Goal: Transaction & Acquisition: Purchase product/service

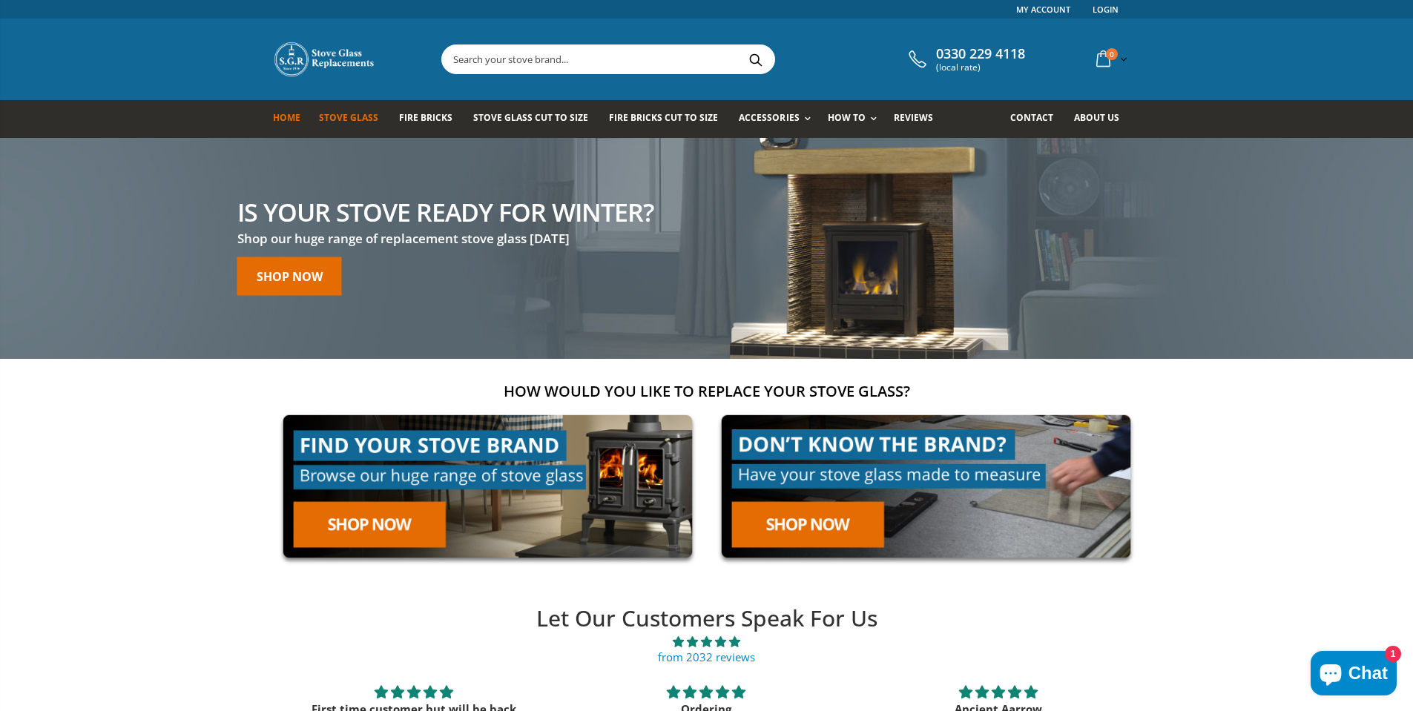
click at [343, 119] on span "Stove Glass" at bounding box center [348, 117] width 59 height 13
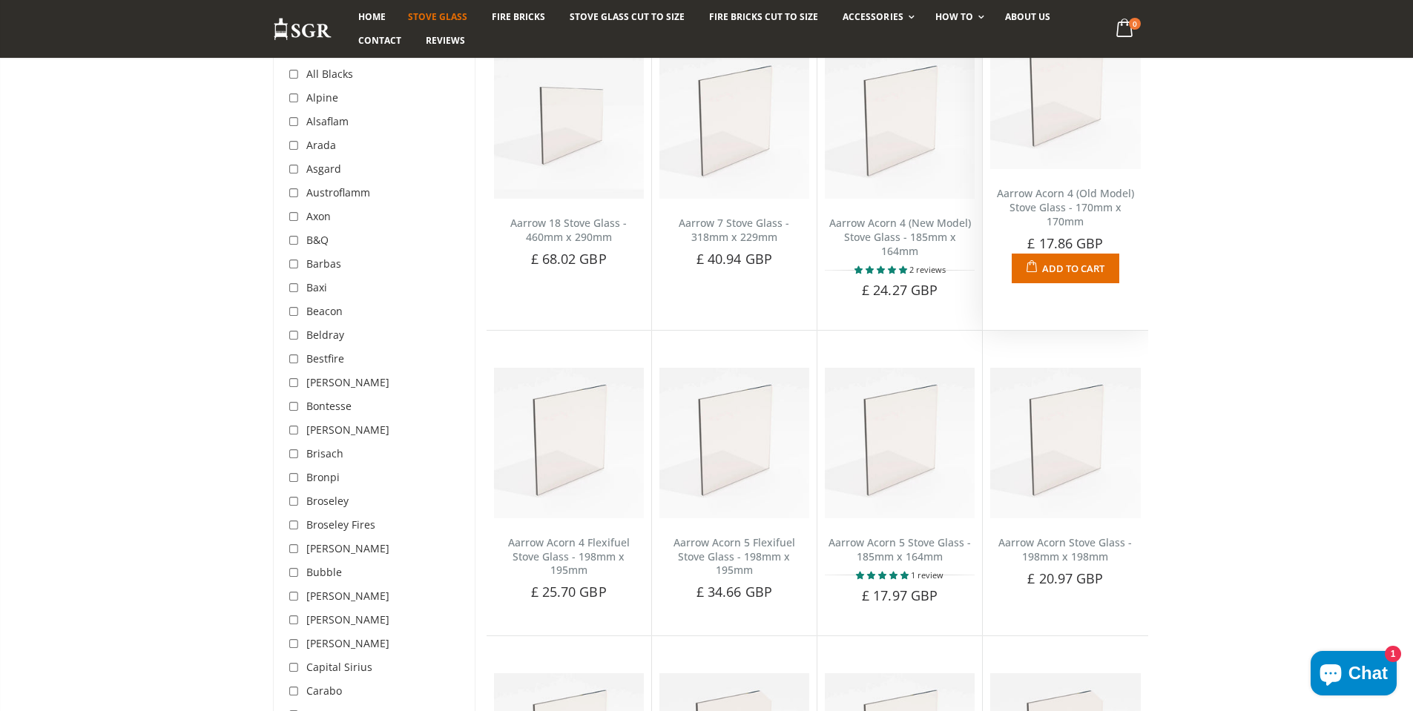
scroll to position [148, 0]
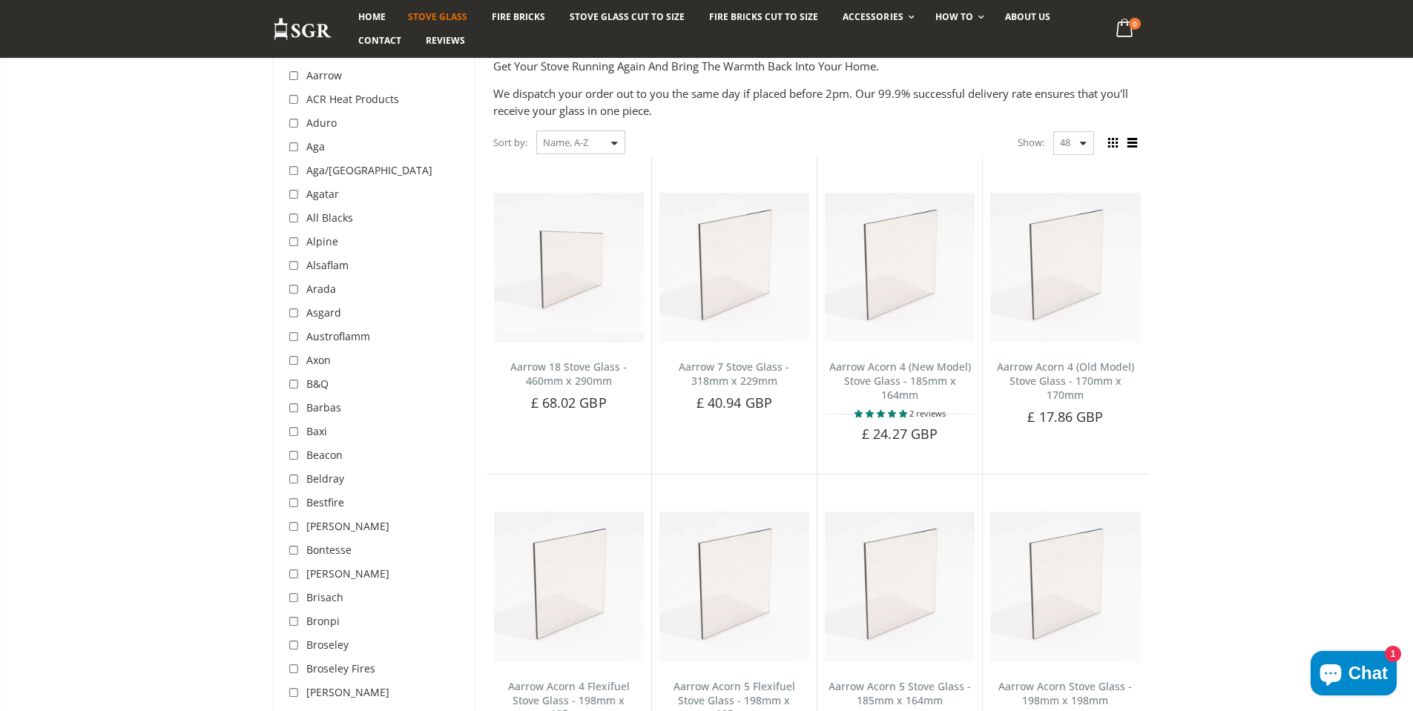
click at [1071, 141] on select "48 24 36 All" at bounding box center [1073, 143] width 41 height 24
select select "all"
click at [1053, 131] on select "48 24 36 All" at bounding box center [1073, 143] width 41 height 24
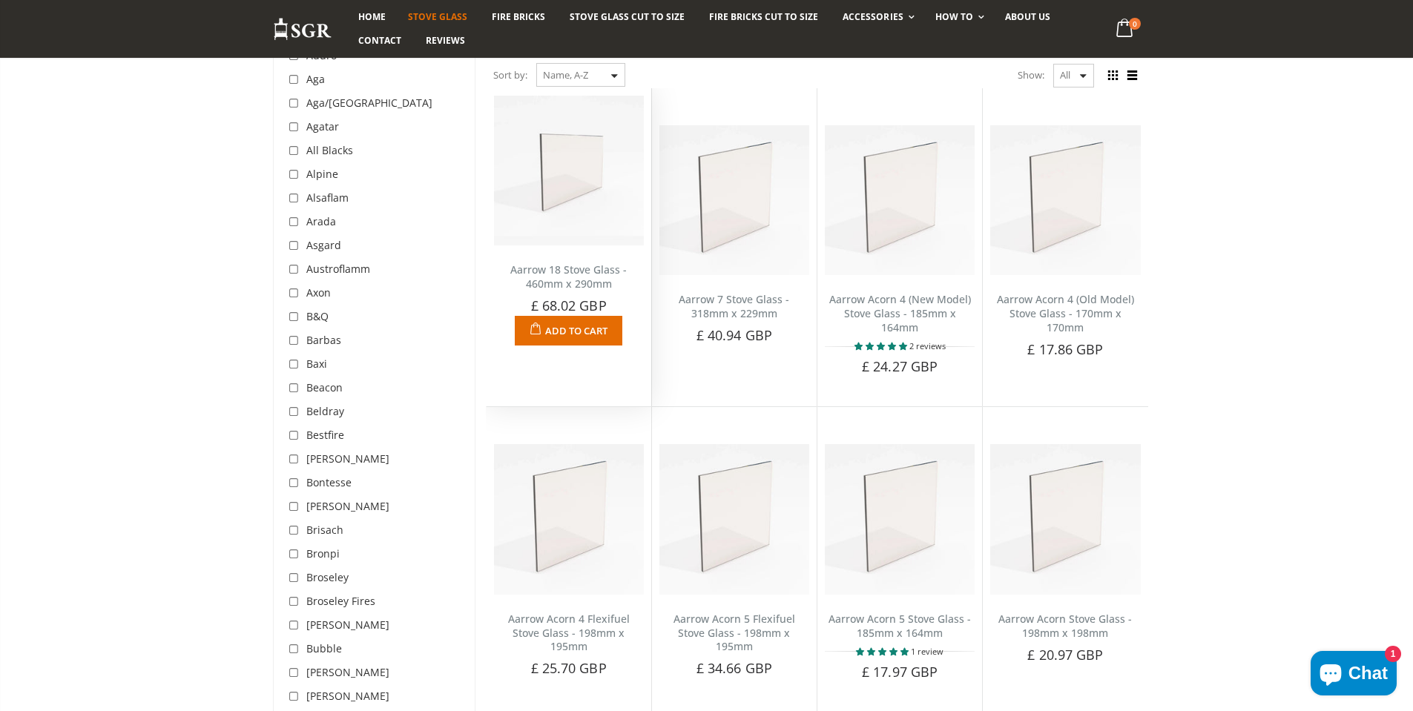
scroll to position [130, 0]
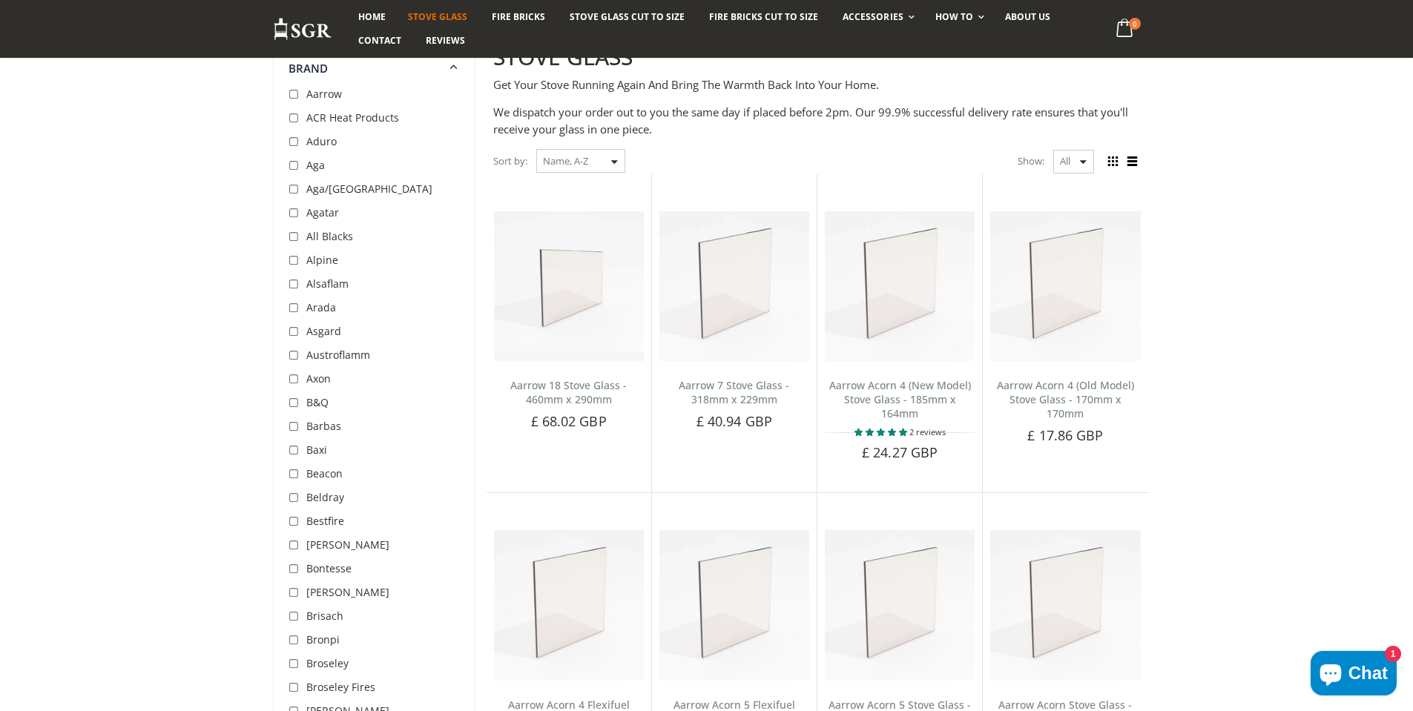
click at [578, 159] on select "Featured Best Selling Name, A-Z Name, Z-A Price, low to high Price, high to low…" at bounding box center [580, 161] width 89 height 24
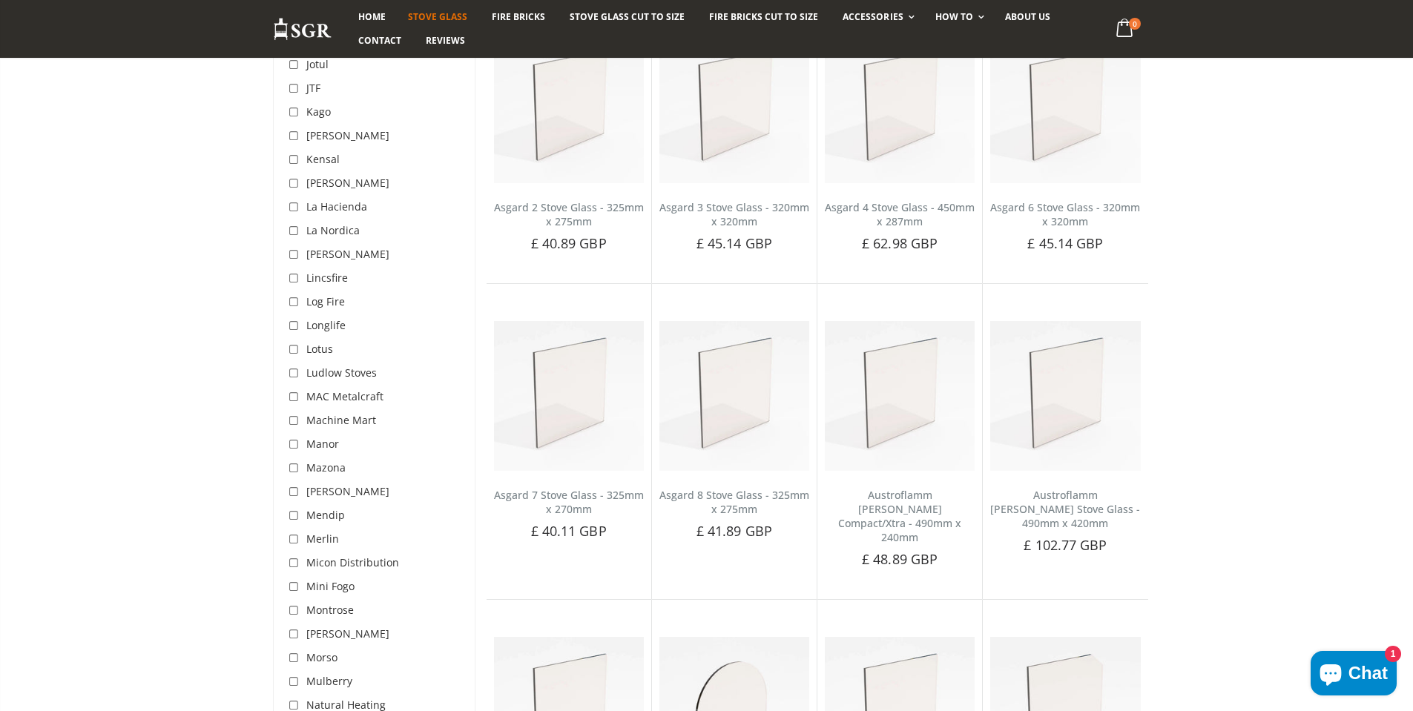
scroll to position [17055, 0]
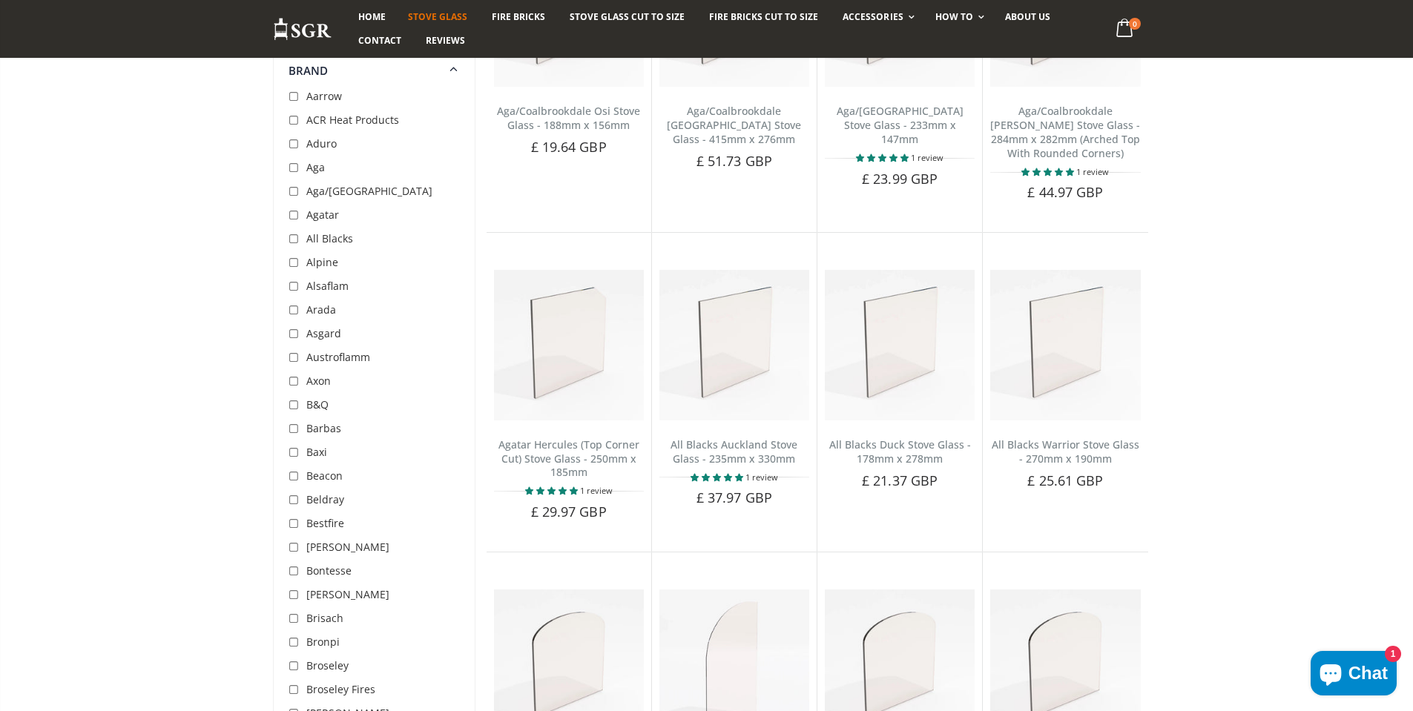
scroll to position [14533, 0]
